Goal: Find specific page/section: Find specific page/section

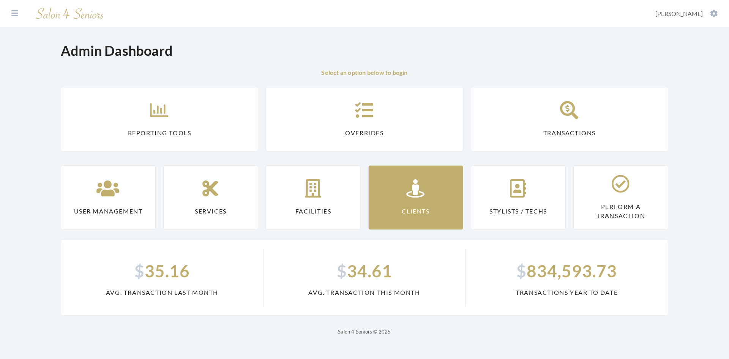
click at [392, 193] on link "Clients" at bounding box center [415, 197] width 95 height 65
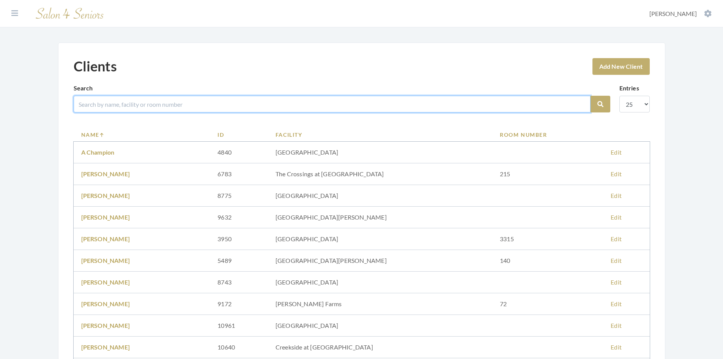
click at [154, 101] on input "search" at bounding box center [332, 104] width 517 height 17
type input "[PERSON_NAME]"
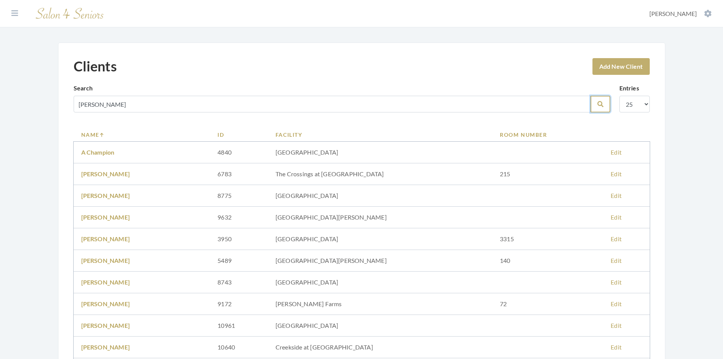
click at [600, 104] on icon "submit" at bounding box center [600, 104] width 6 height 6
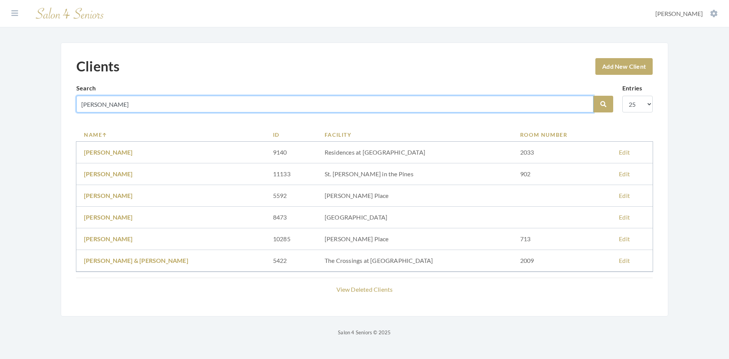
click at [124, 102] on input "FLOYD" at bounding box center [334, 104] width 517 height 17
drag, startPoint x: 124, startPoint y: 102, endPoint x: 52, endPoint y: 107, distance: 72.3
click at [52, 107] on div "Clients Add New Client Search FLOYD Search Entries 10 25 50 100 Name ID Facilit…" at bounding box center [364, 189] width 637 height 294
type input "BIDDI"
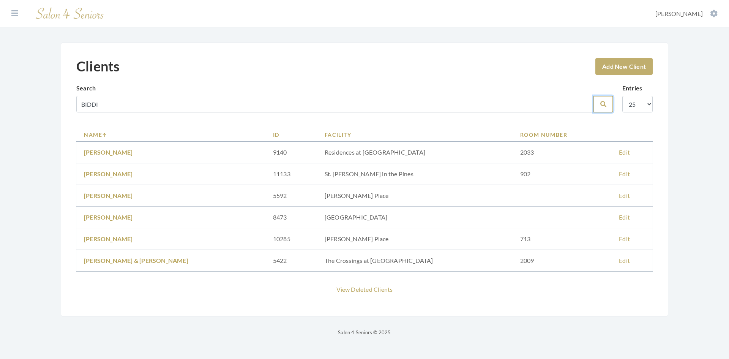
click at [608, 104] on button "Search" at bounding box center [603, 104] width 20 height 17
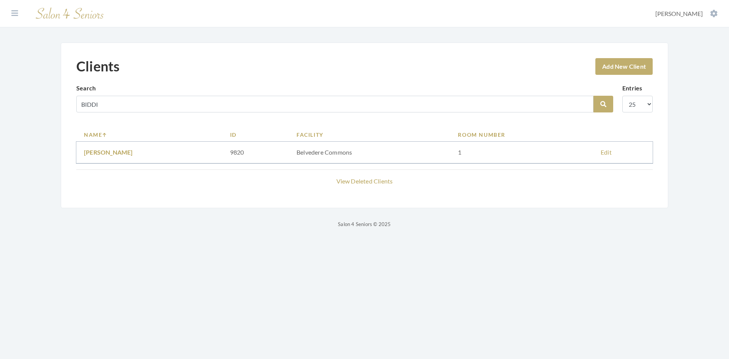
click at [52, 22] on section "Dashboard Facilities Services All Clients User Management Stylists / Techs Repo…" at bounding box center [364, 13] width 729 height 27
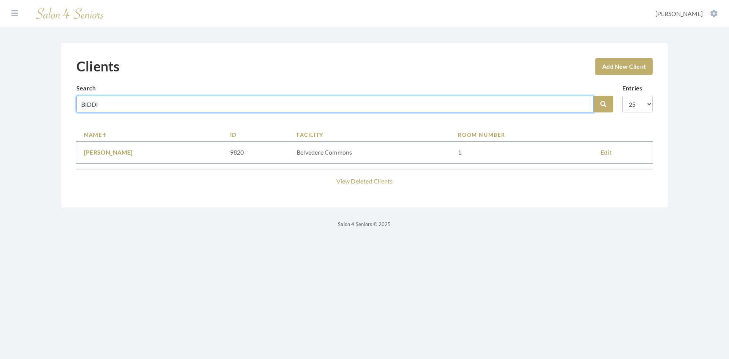
drag, startPoint x: 140, startPoint y: 104, endPoint x: 50, endPoint y: 114, distance: 90.9
click at [50, 114] on div "Clients Add New Client Search BIDDI Search Entries 10 25 50 100 Name ID Facilit…" at bounding box center [364, 135] width 637 height 186
type input "DAHL"
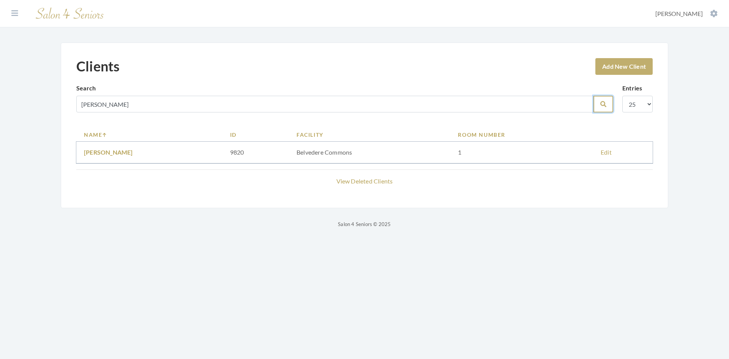
click at [596, 104] on button "Search" at bounding box center [603, 104] width 20 height 17
